Goal: Information Seeking & Learning: Learn about a topic

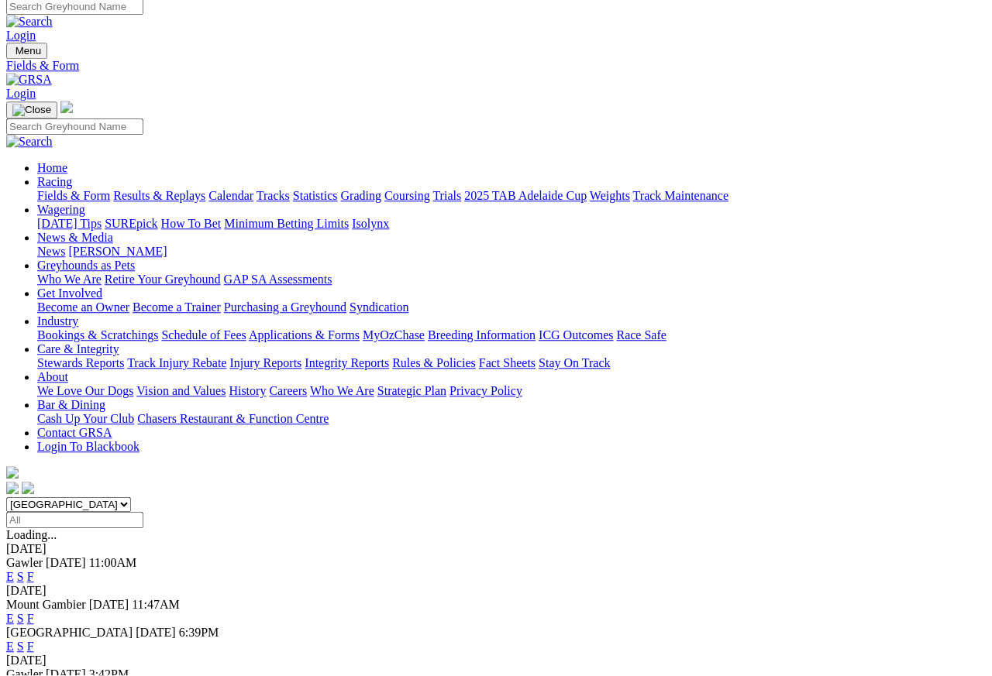
scroll to position [7, 0]
click at [205, 190] on link "Results & Replays" at bounding box center [159, 196] width 92 height 13
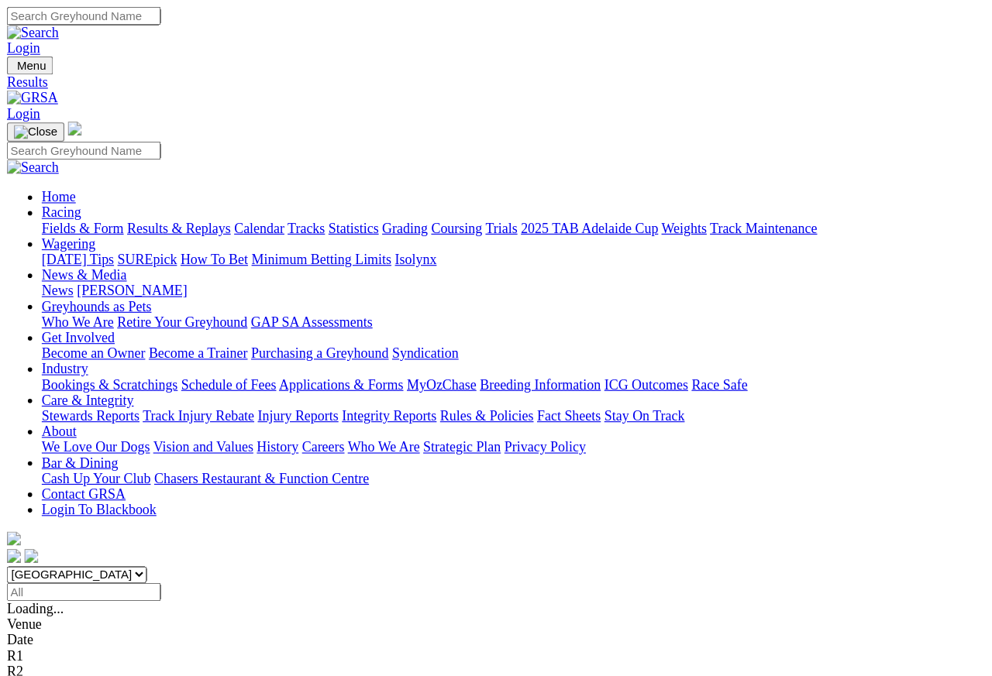
scroll to position [7, 0]
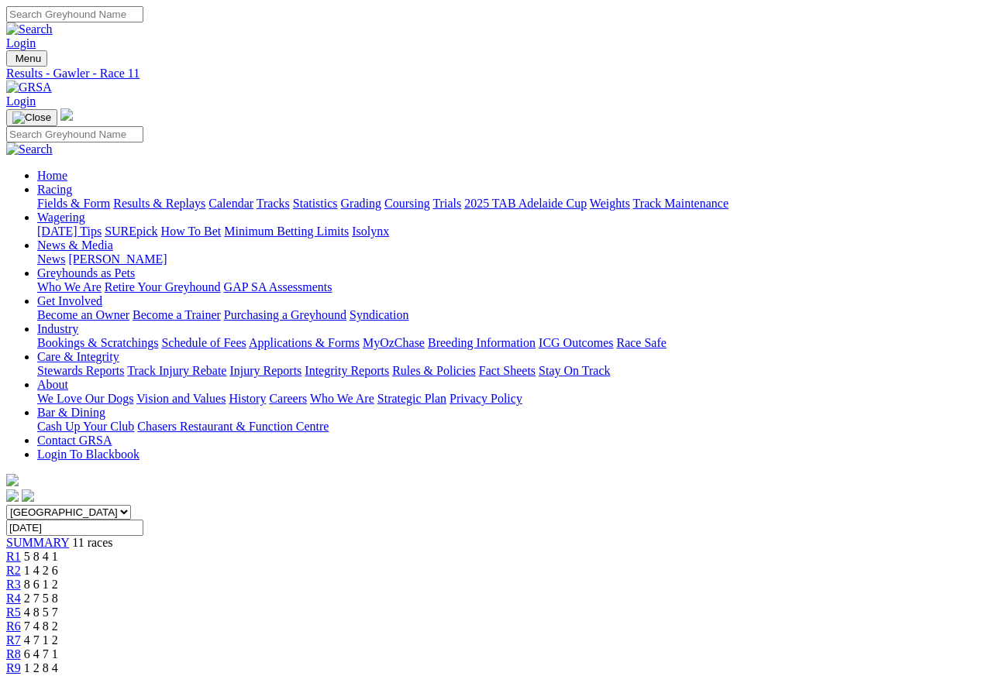
scroll to position [7, 0]
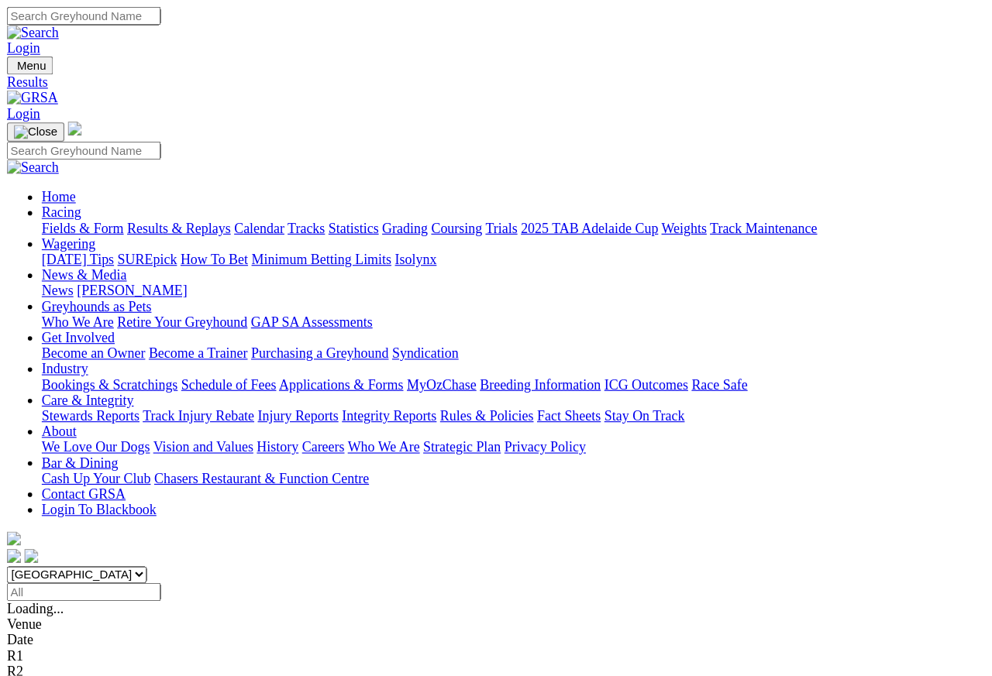
scroll to position [7, 0]
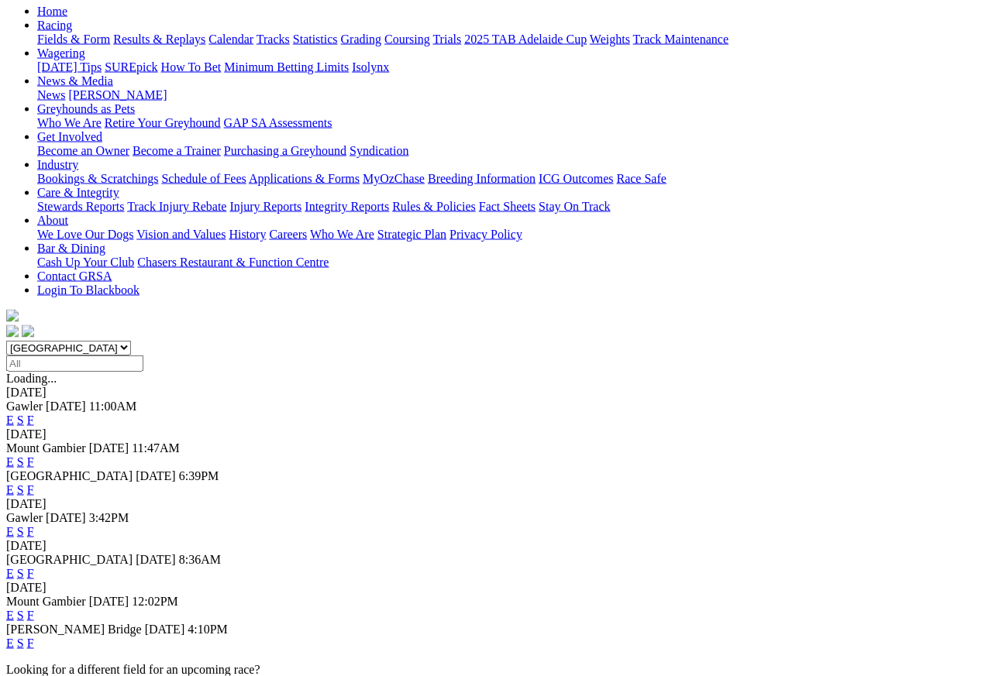
scroll to position [167, 0]
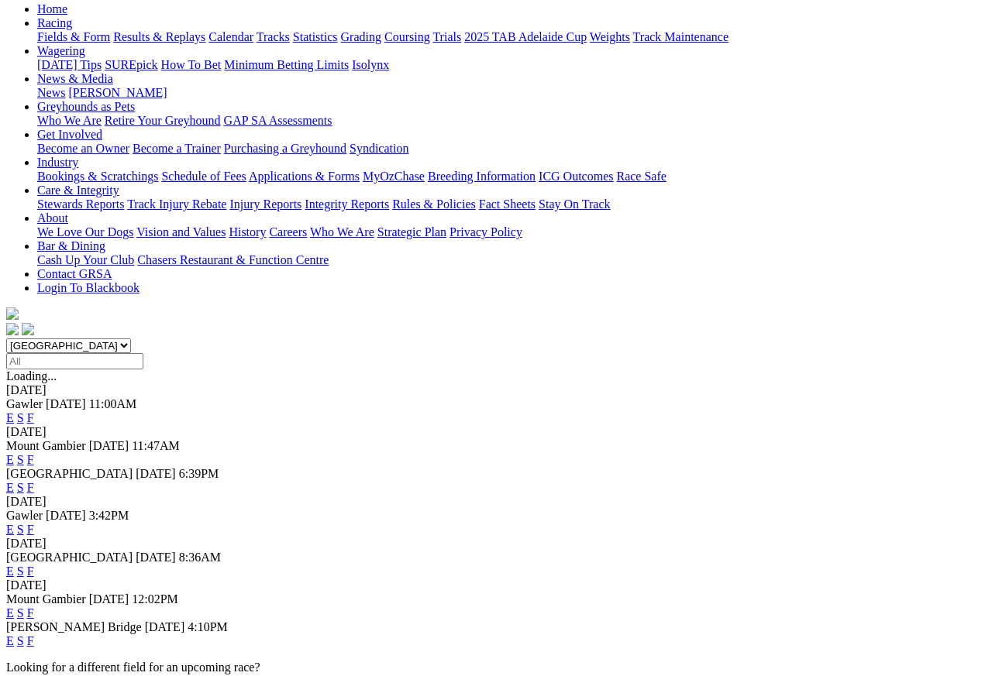
click at [34, 565] on link "F" at bounding box center [30, 571] width 7 height 13
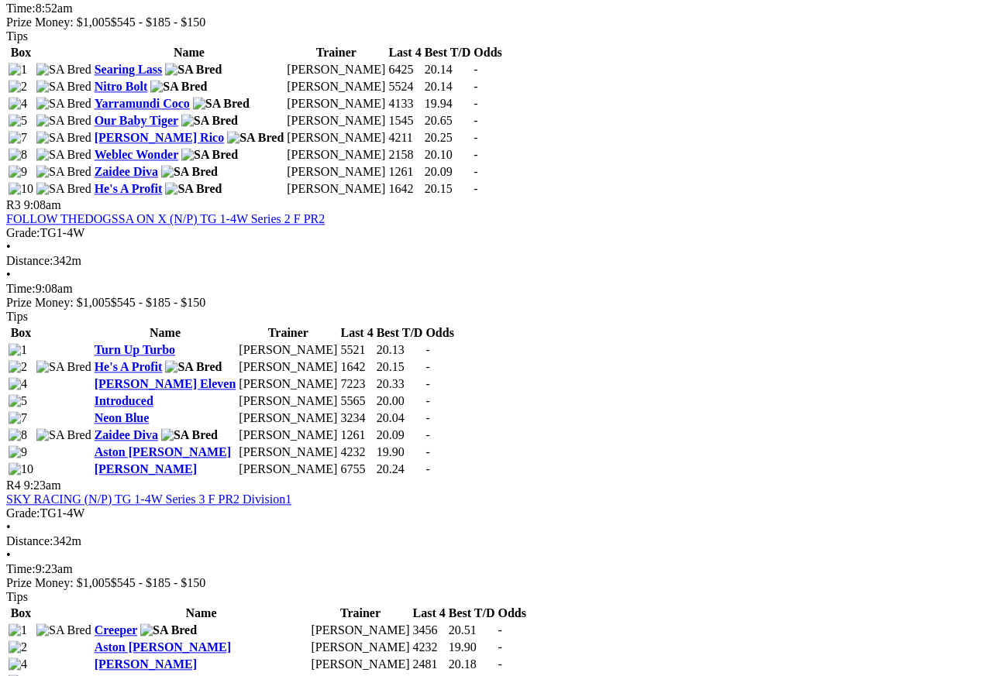
scroll to position [1120, 0]
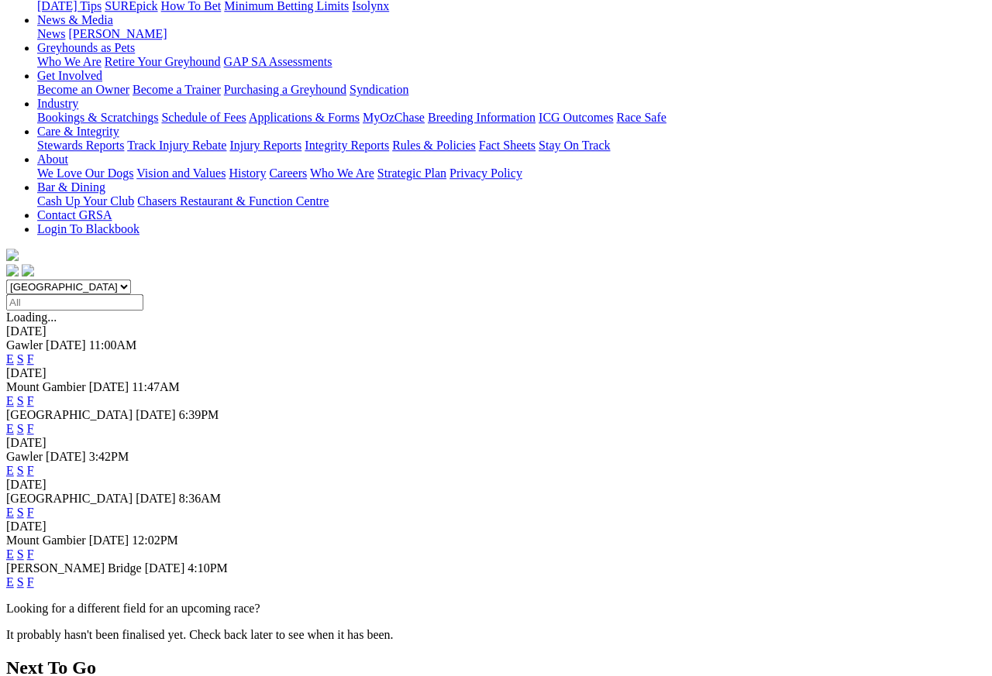
scroll to position [225, 0]
click at [34, 576] on link "F" at bounding box center [30, 582] width 7 height 13
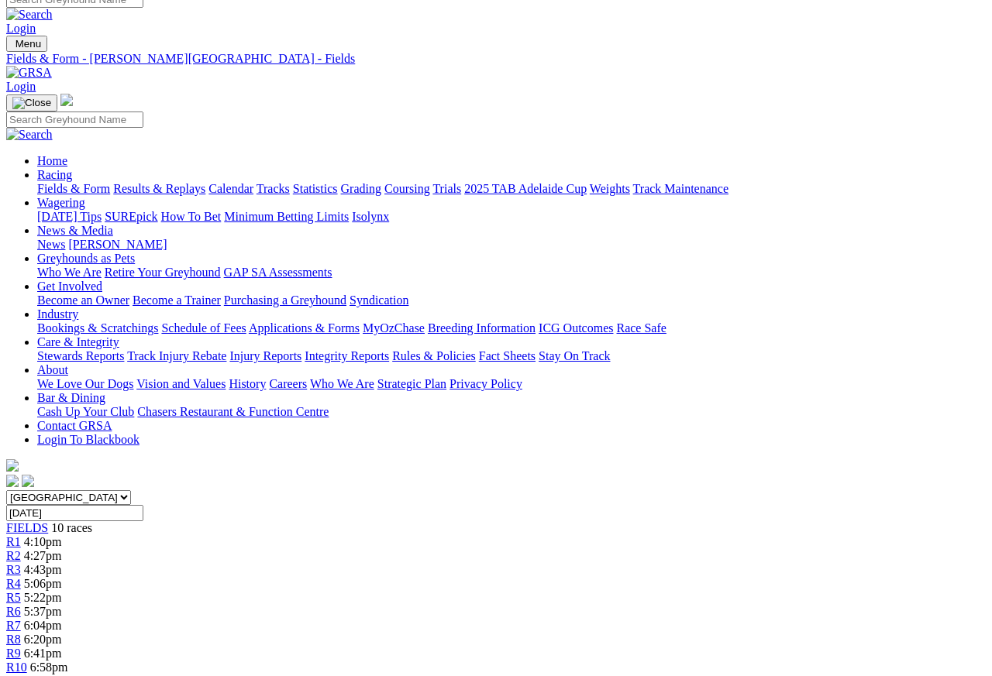
scroll to position [14, 0]
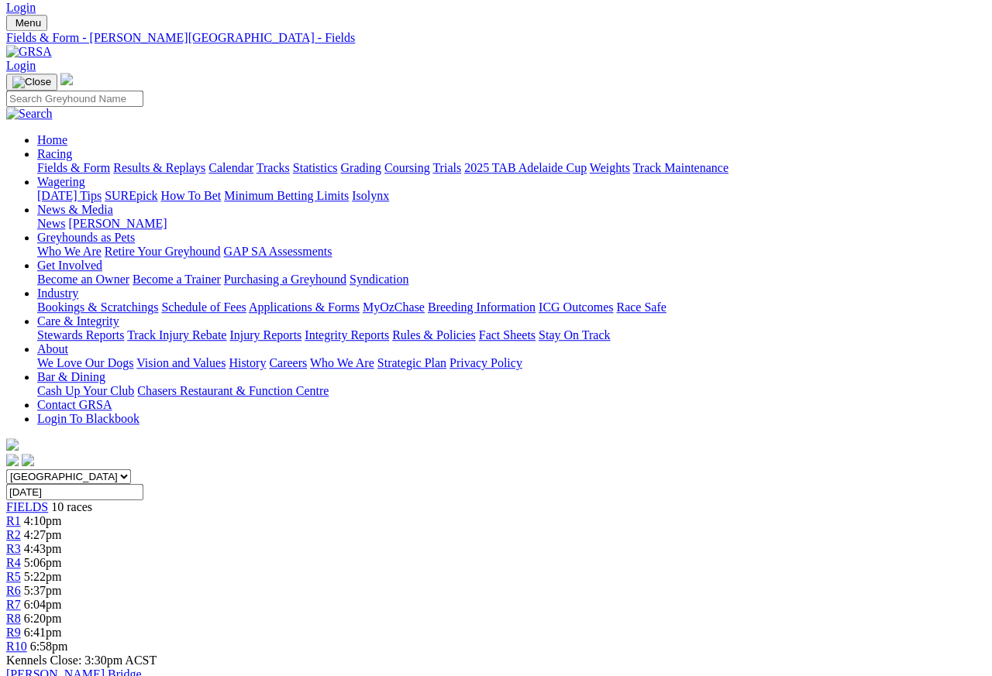
scroll to position [36, 0]
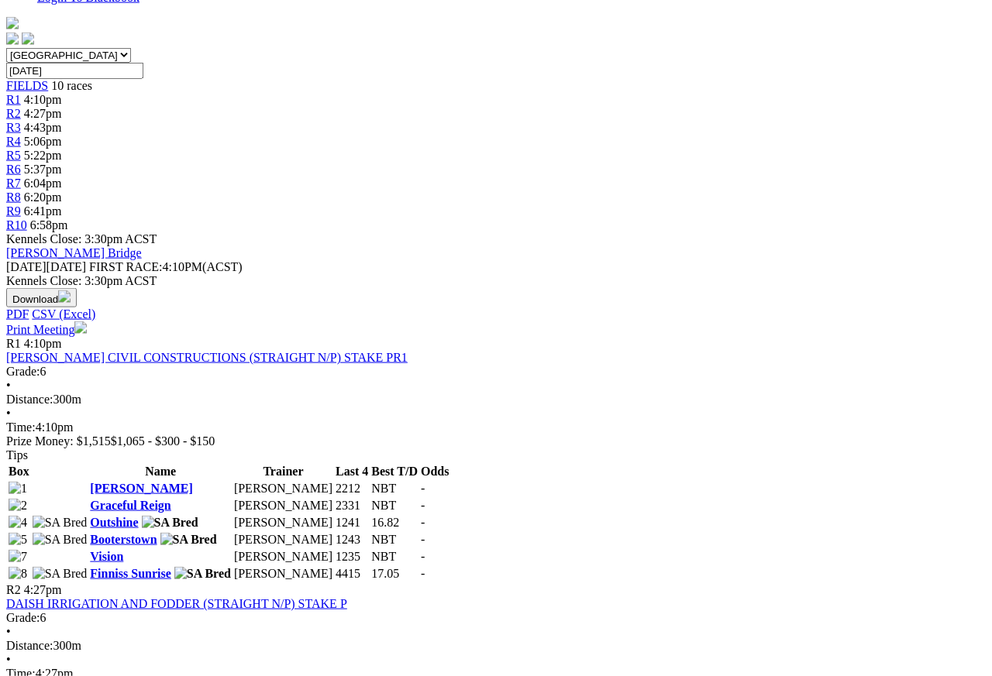
scroll to position [463, 0]
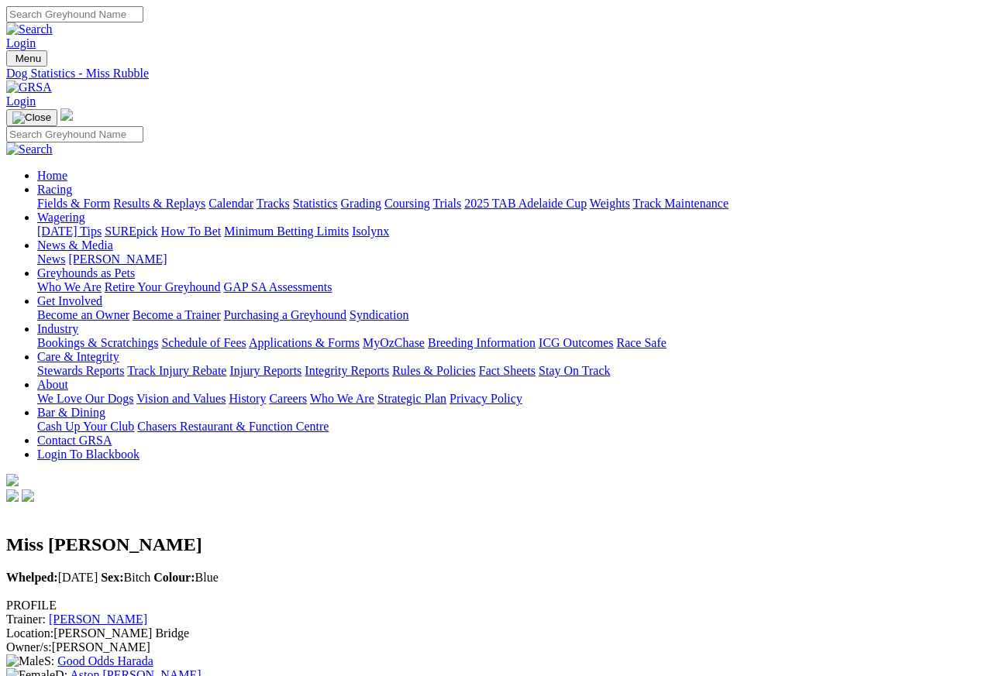
scroll to position [7, 0]
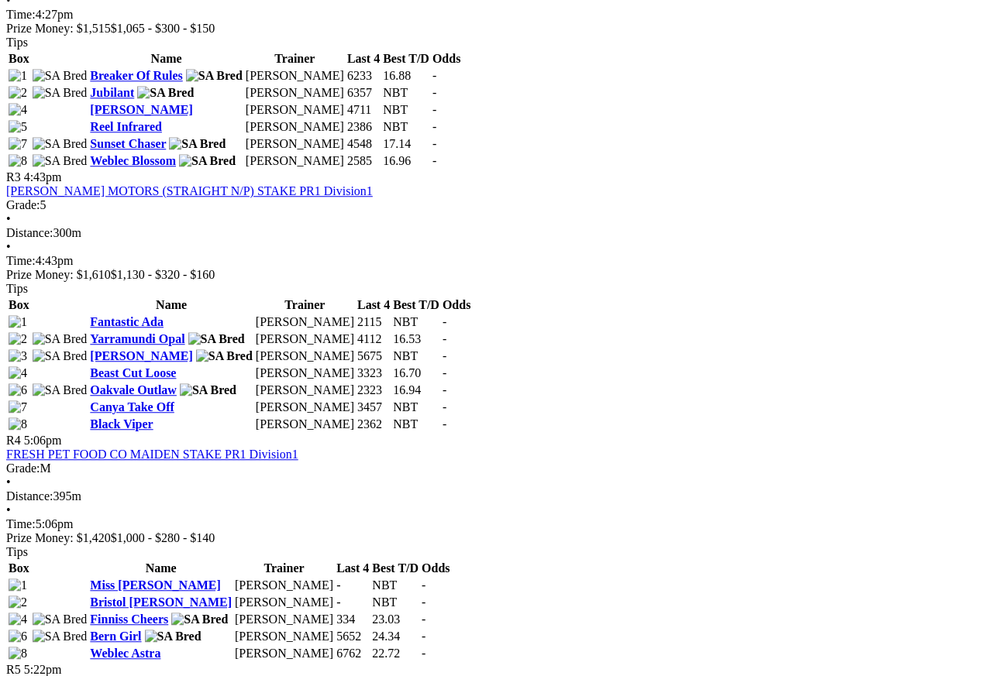
scroll to position [1112, 0]
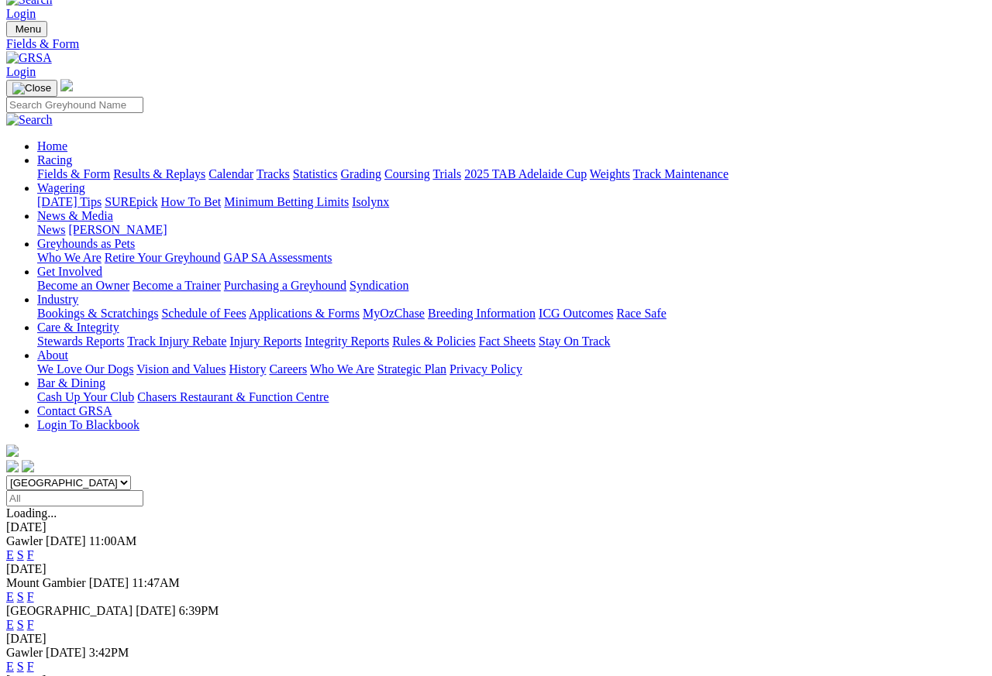
scroll to position [29, 0]
click at [34, 590] on link "F" at bounding box center [30, 596] width 7 height 13
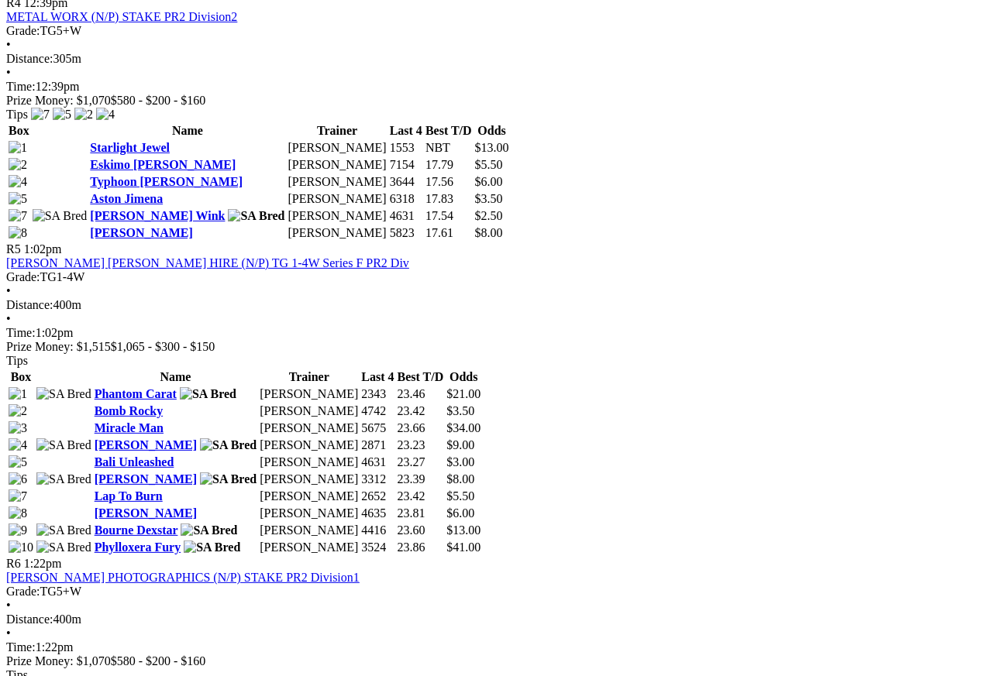
scroll to position [1615, 0]
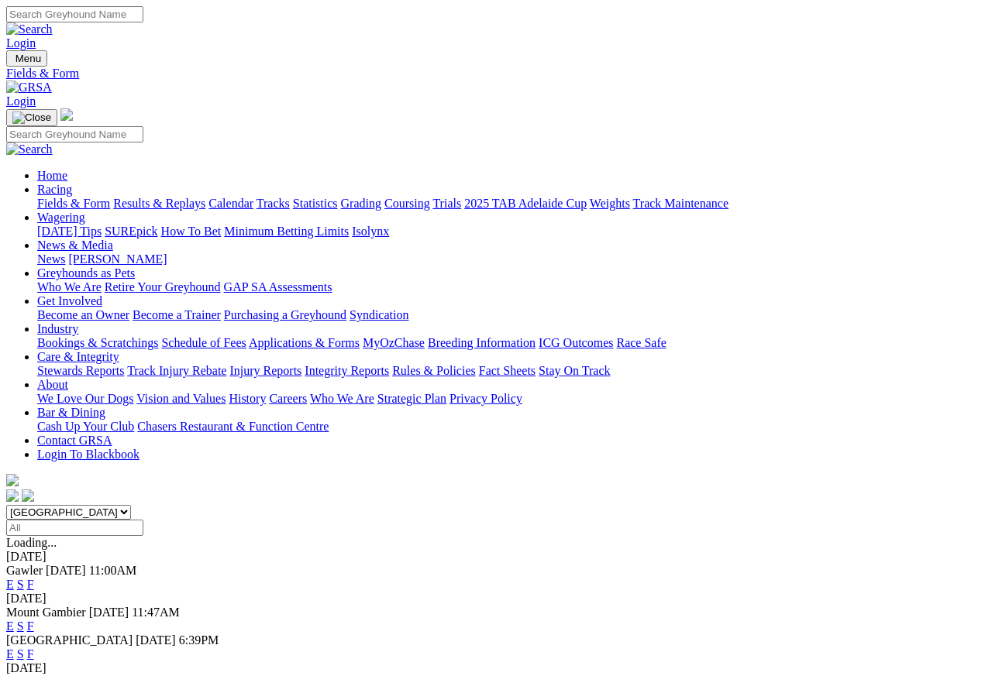
scroll to position [7, 0]
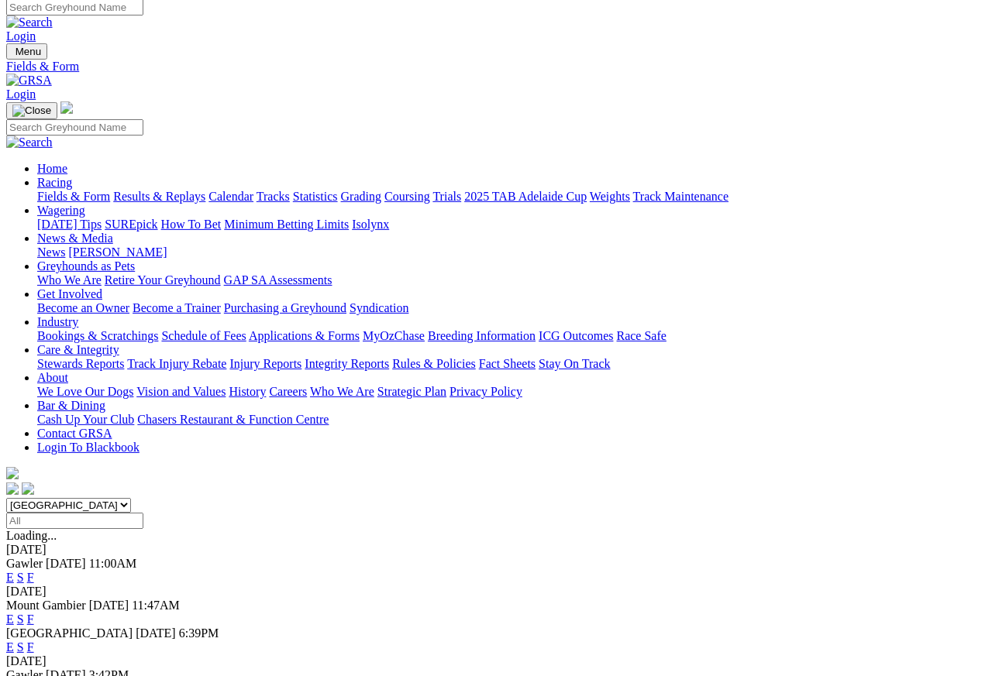
click at [119, 343] on link "Care & Integrity" at bounding box center [78, 349] width 82 height 13
click at [389, 357] on link "Integrity Reports" at bounding box center [347, 363] width 84 height 13
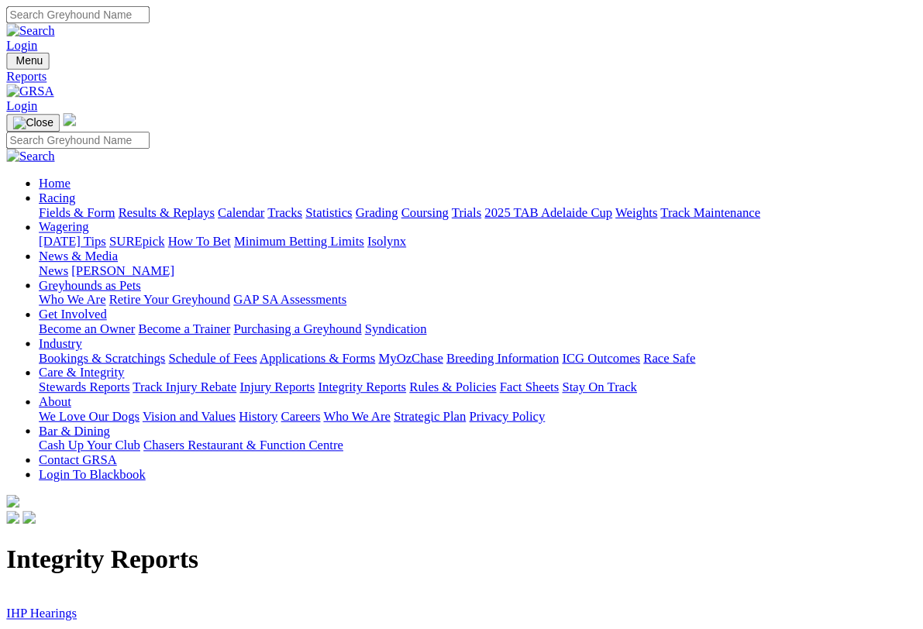
scroll to position [2, 0]
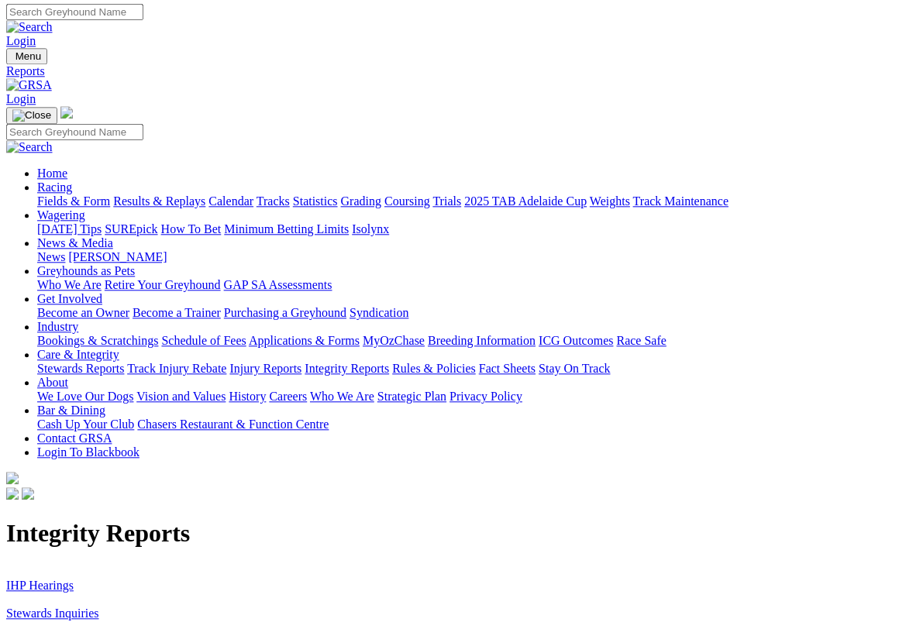
click at [87, 602] on link "Stewards Inquiries" at bounding box center [52, 613] width 93 height 13
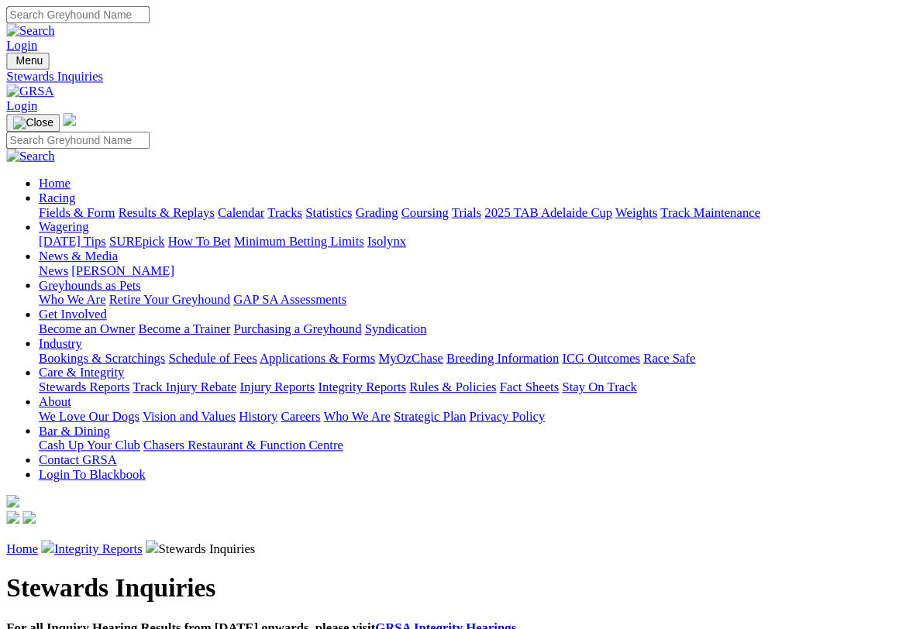
scroll to position [2, 0]
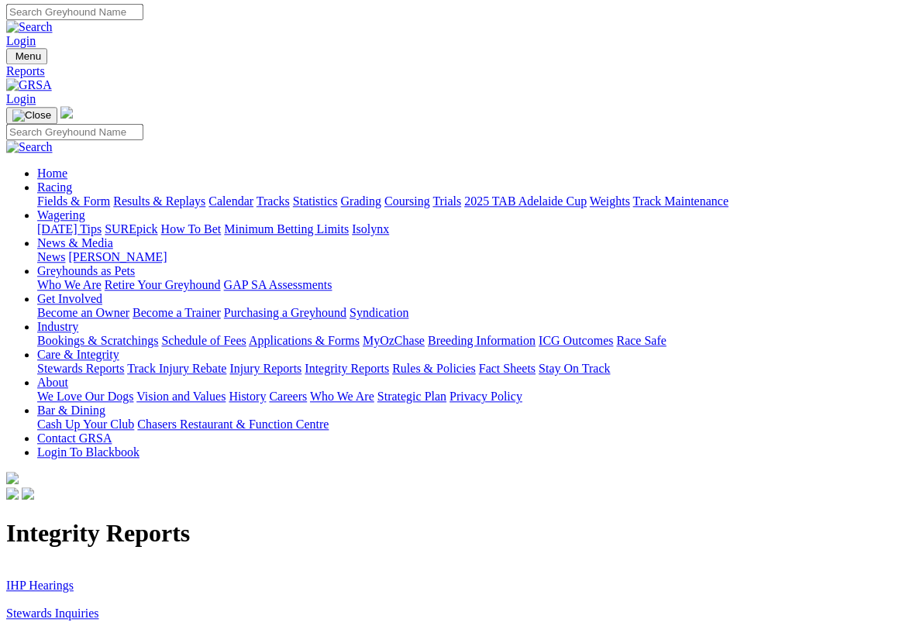
scroll to position [2, 0]
click at [50, 579] on link "IHP Hearings" at bounding box center [39, 585] width 67 height 13
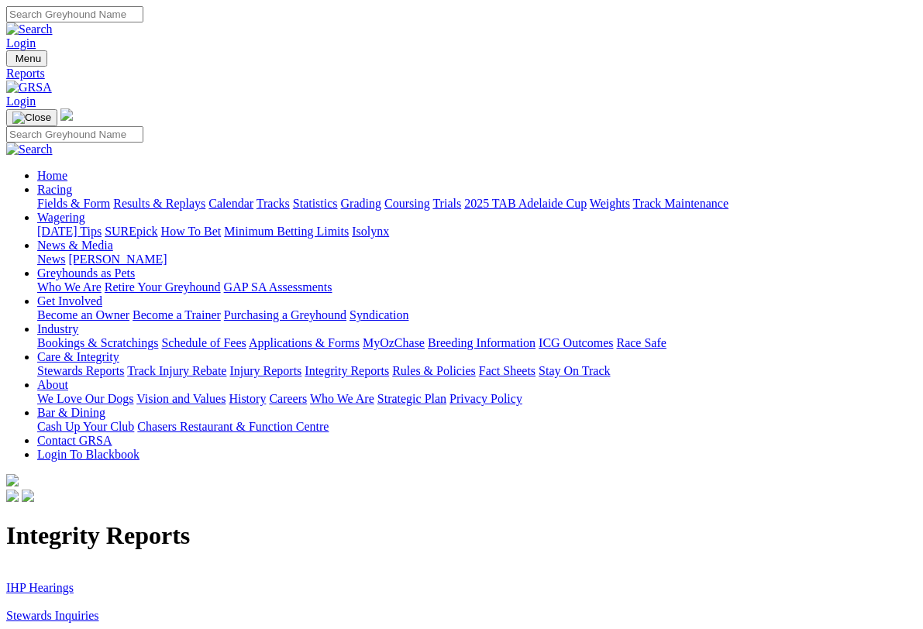
scroll to position [2, 0]
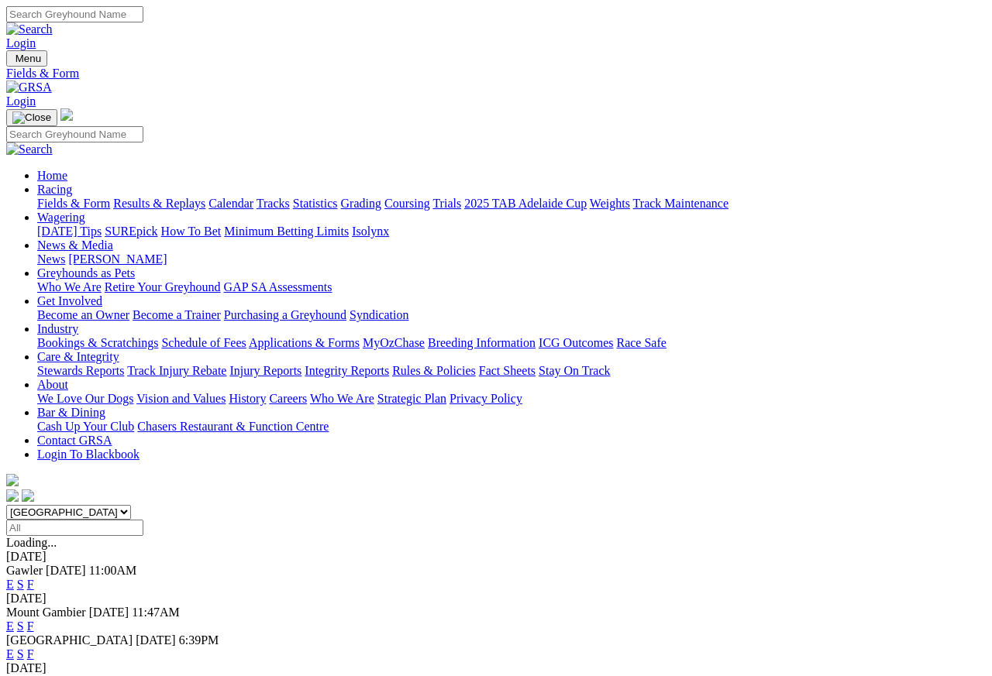
scroll to position [7, 0]
